Goal: Task Accomplishment & Management: Manage account settings

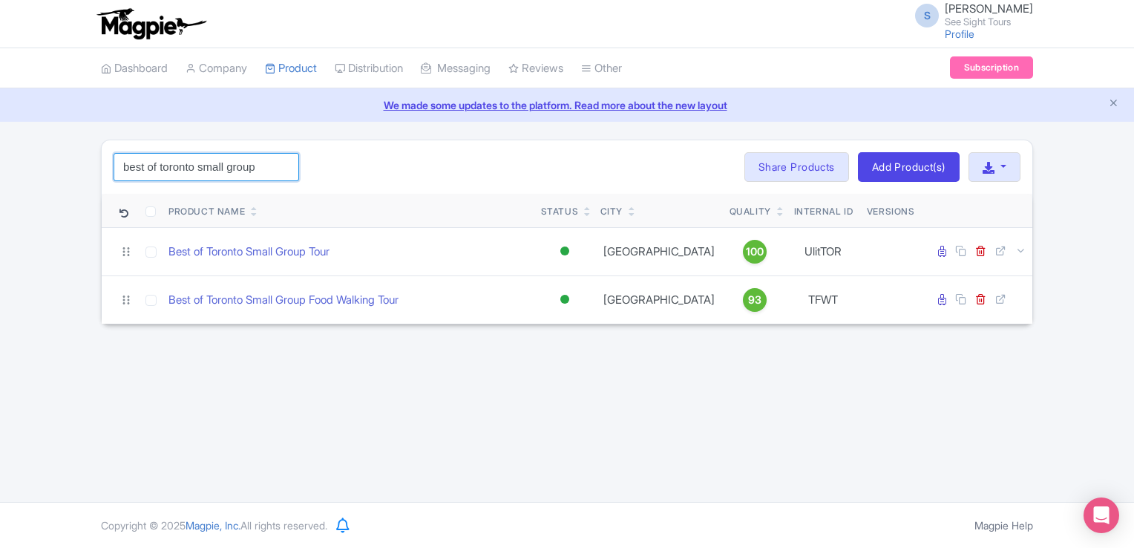
click at [282, 167] on input "best of toronto small group" at bounding box center [206, 167] width 185 height 28
click at [234, 162] on input "search" at bounding box center [206, 167] width 185 height 28
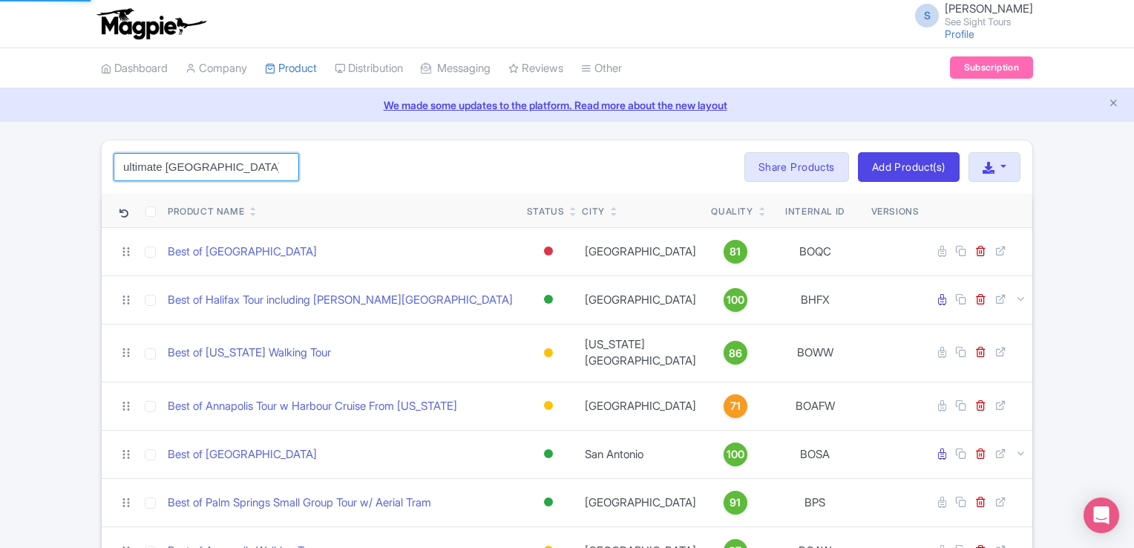
type input "ultimate niagara falls"
click button "Search" at bounding box center [0, 0] width 0 height 0
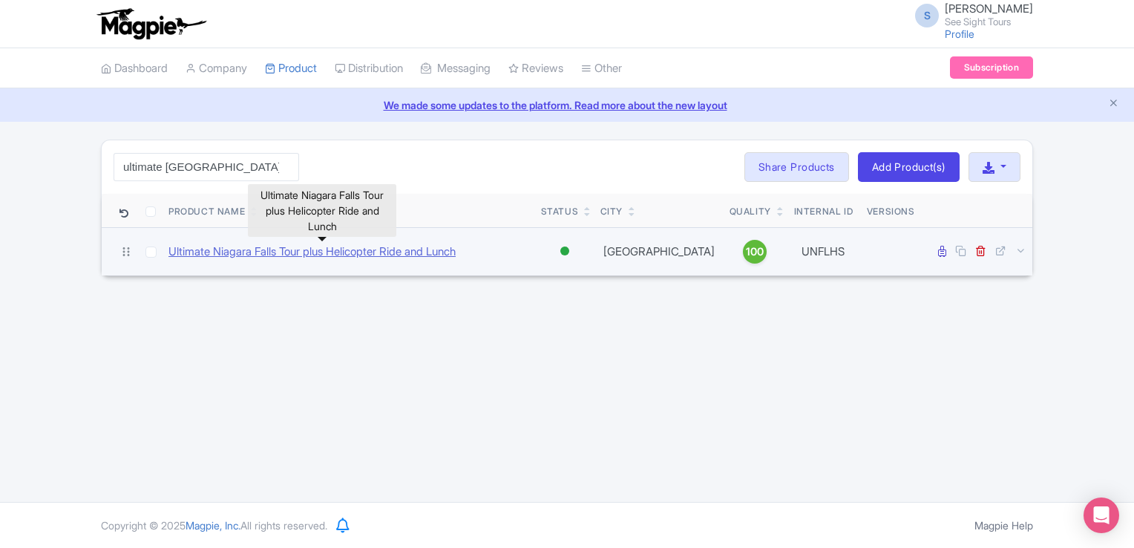
click at [309, 254] on link "Ultimate Niagara Falls Tour plus Helicopter Ride and Lunch" at bounding box center [311, 251] width 287 height 17
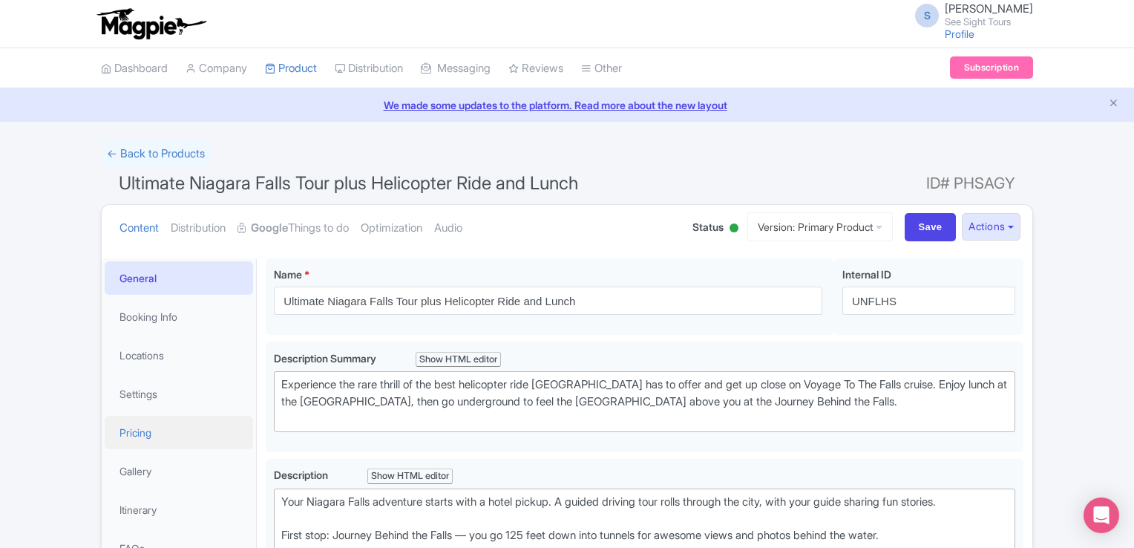
click at [140, 435] on link "Pricing" at bounding box center [179, 431] width 148 height 33
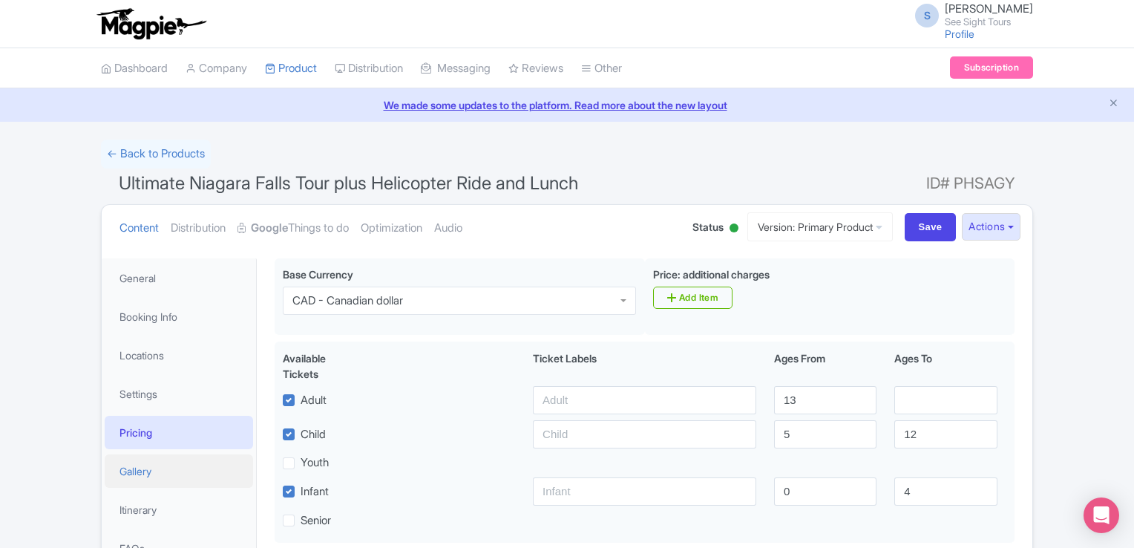
click at [161, 476] on link "Gallery" at bounding box center [179, 470] width 148 height 33
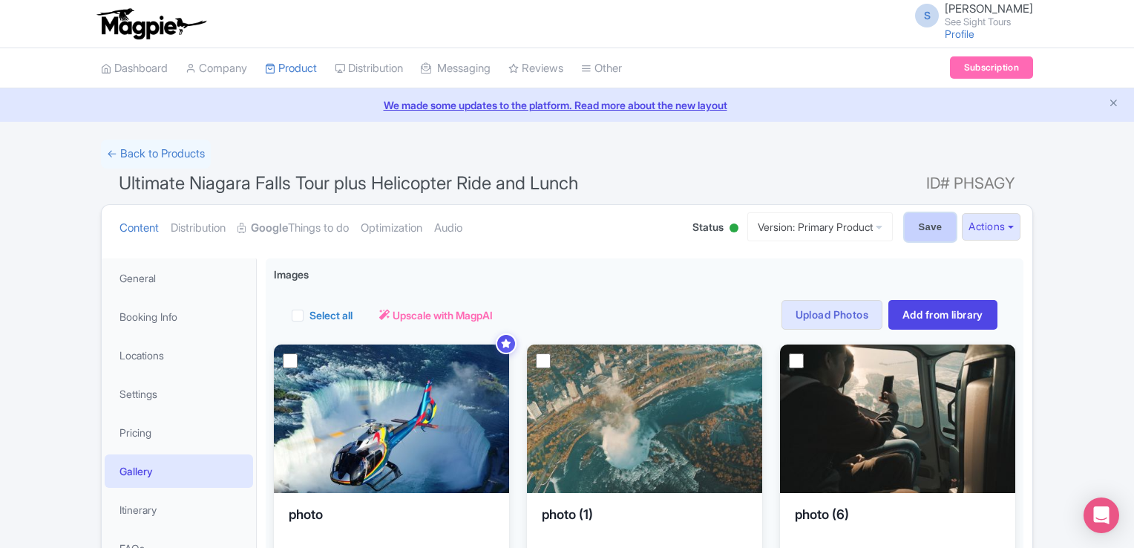
click at [911, 223] on input "Save" at bounding box center [930, 227] width 52 height 28
type input "Saving..."
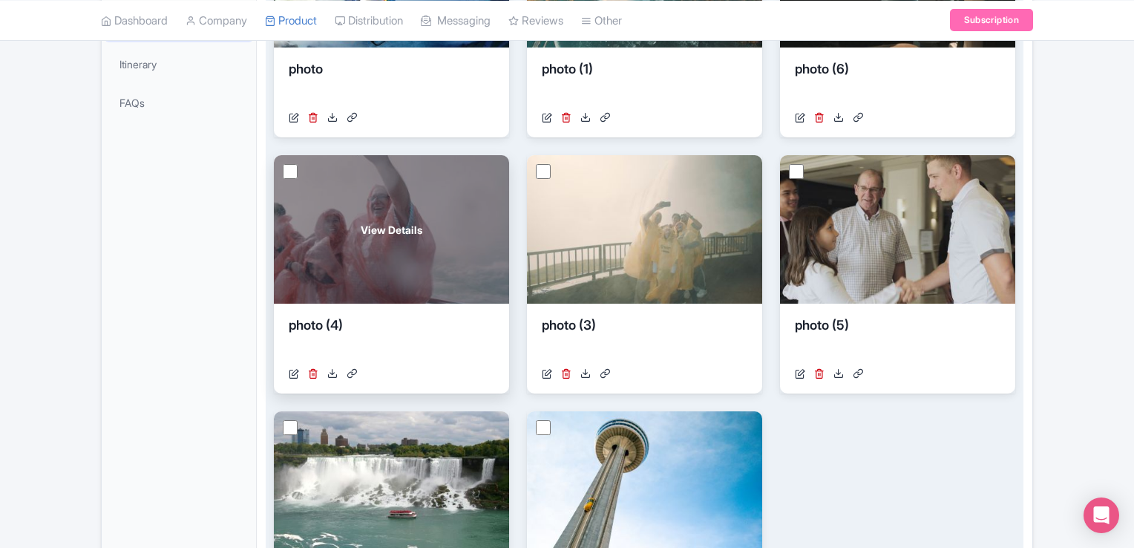
scroll to position [148, 0]
